Goal: Information Seeking & Learning: Check status

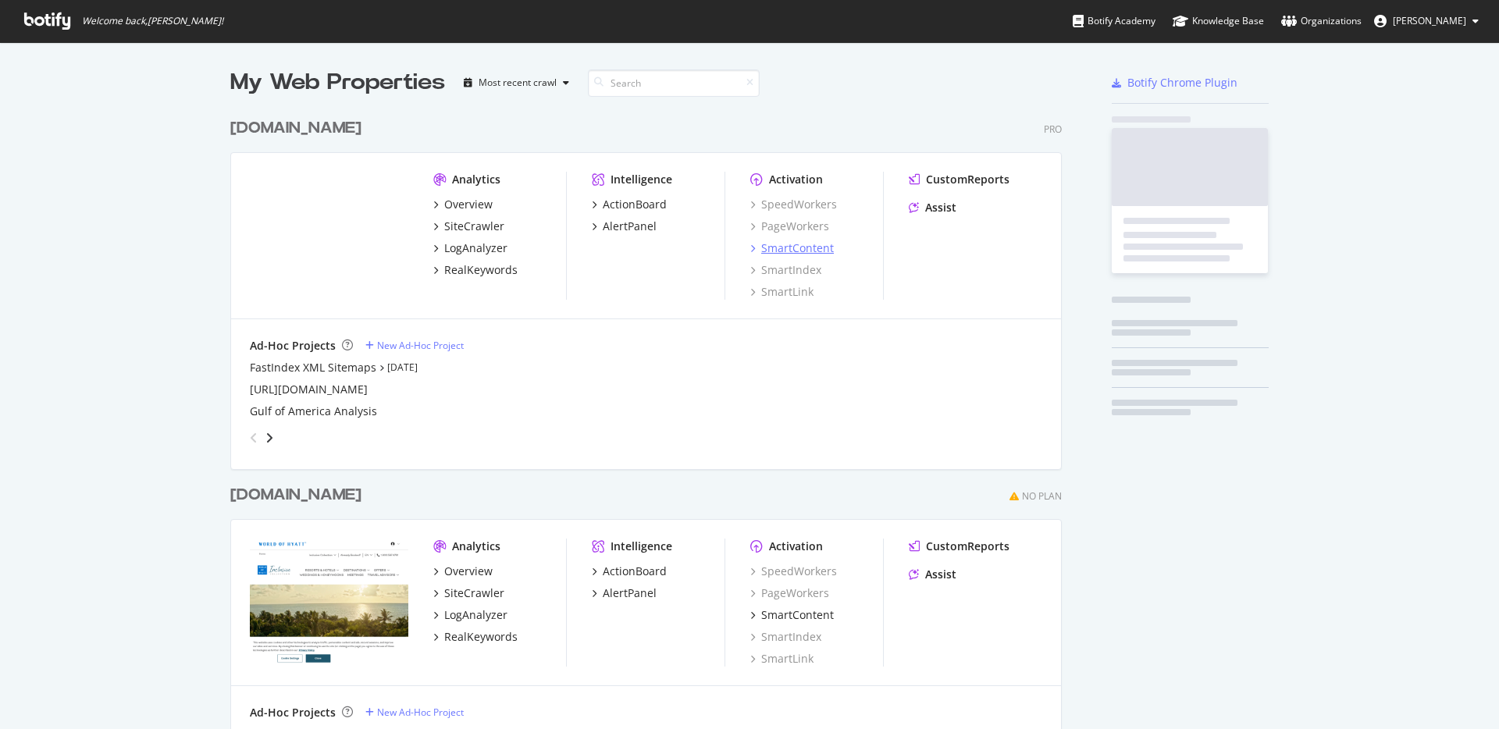
scroll to position [902, 832]
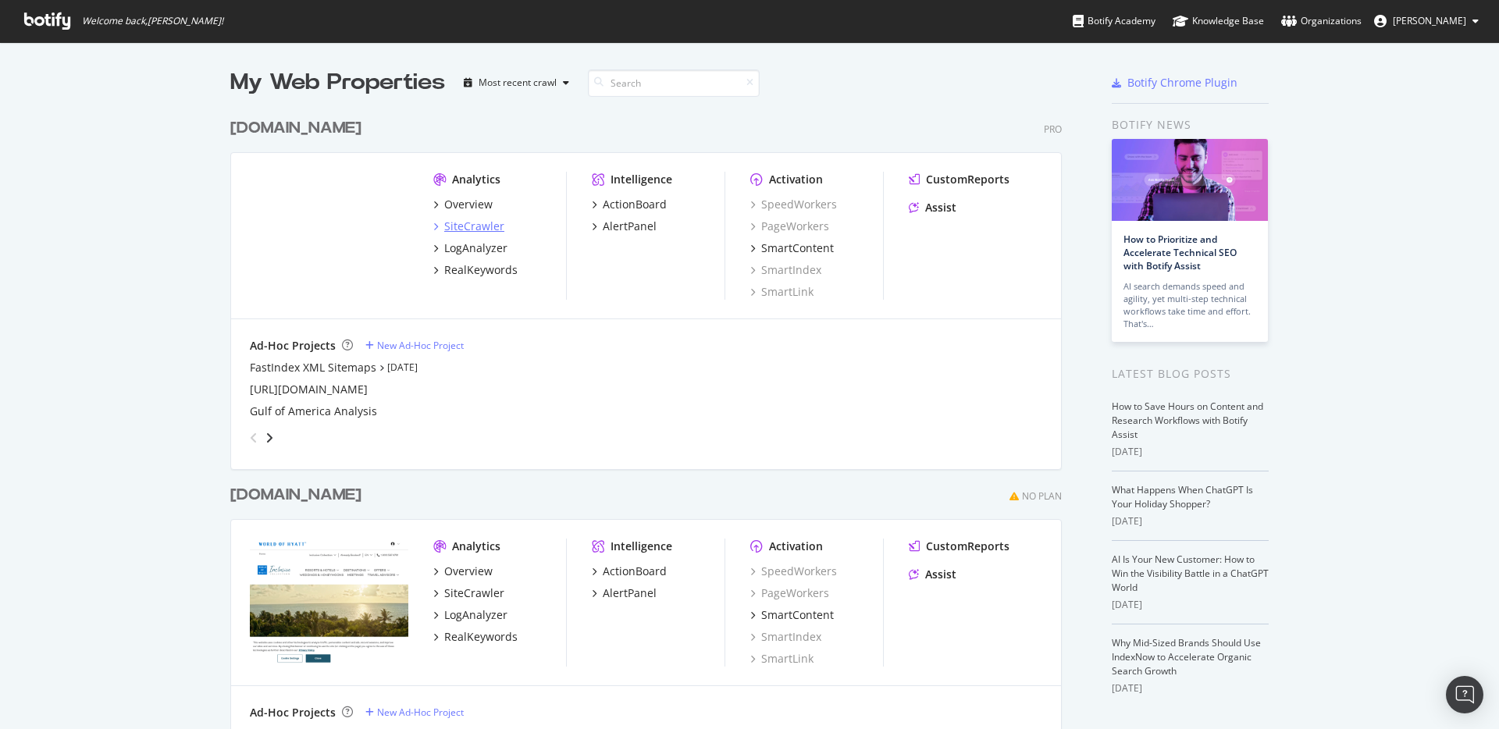
click at [457, 228] on div "SiteCrawler" at bounding box center [474, 227] width 60 height 16
